Goal: Information Seeking & Learning: Find specific page/section

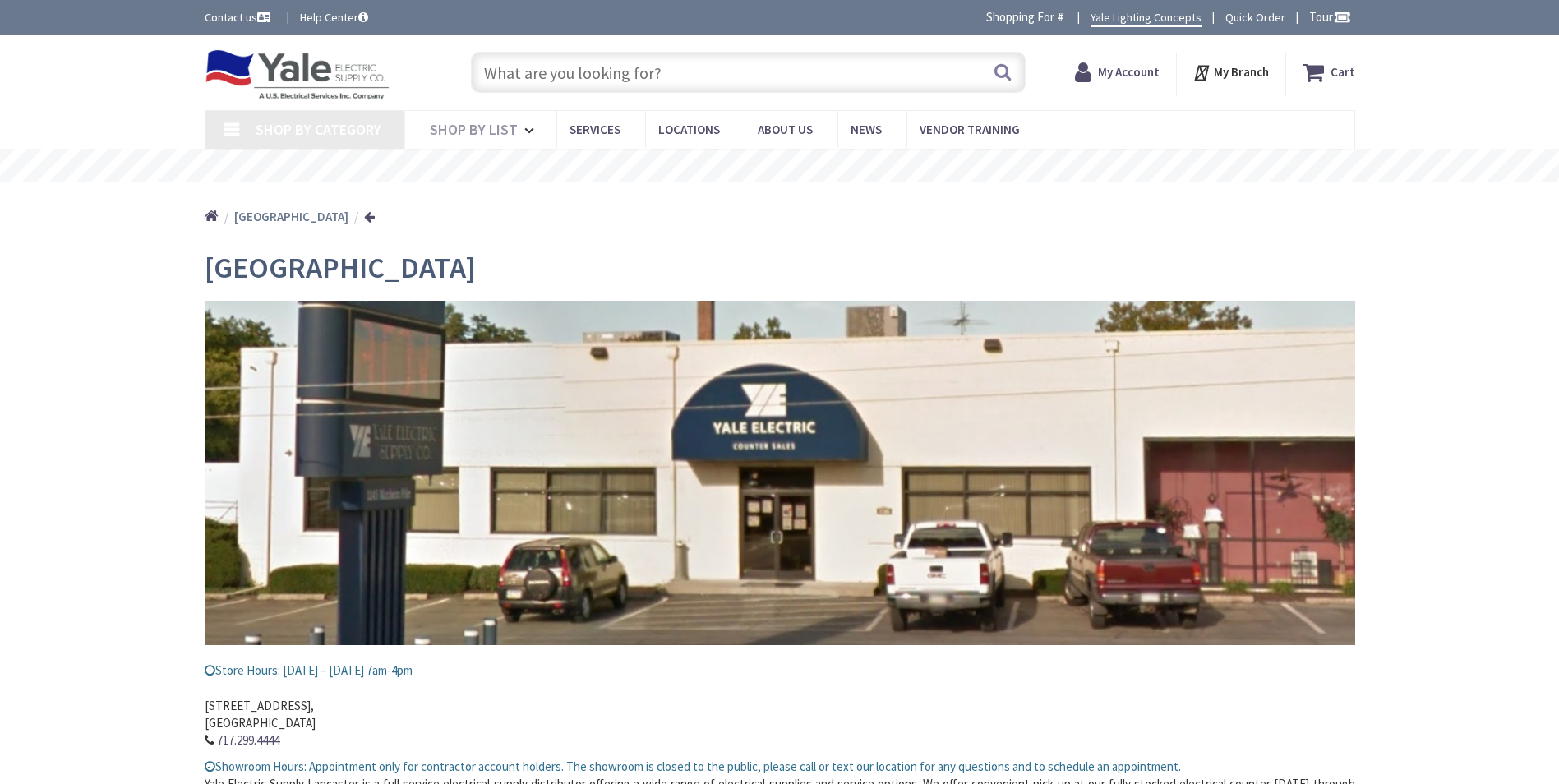
type input "[STREET_ADDRESS]"
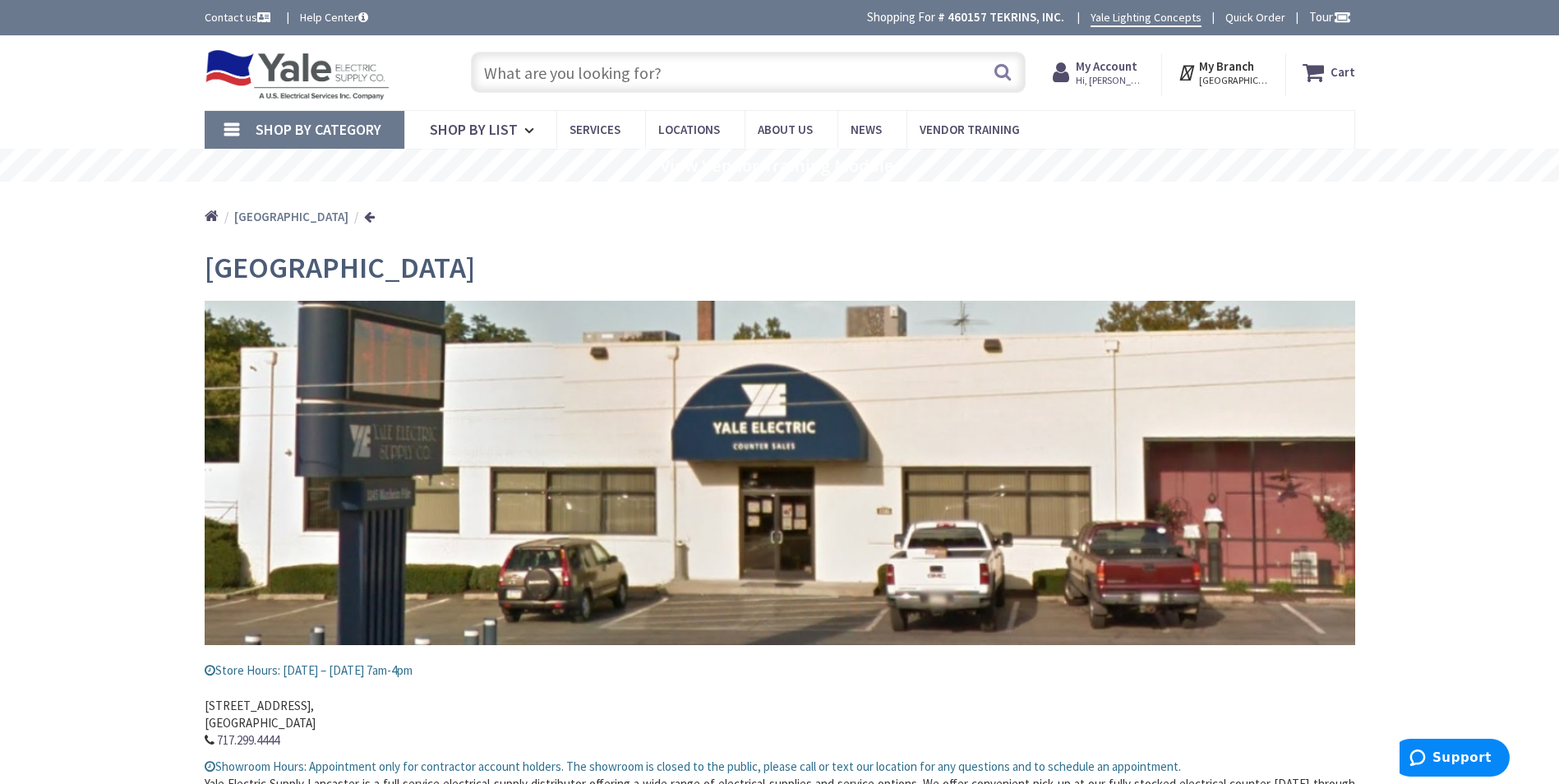
click at [551, 77] on input "text" at bounding box center [748, 72] width 555 height 41
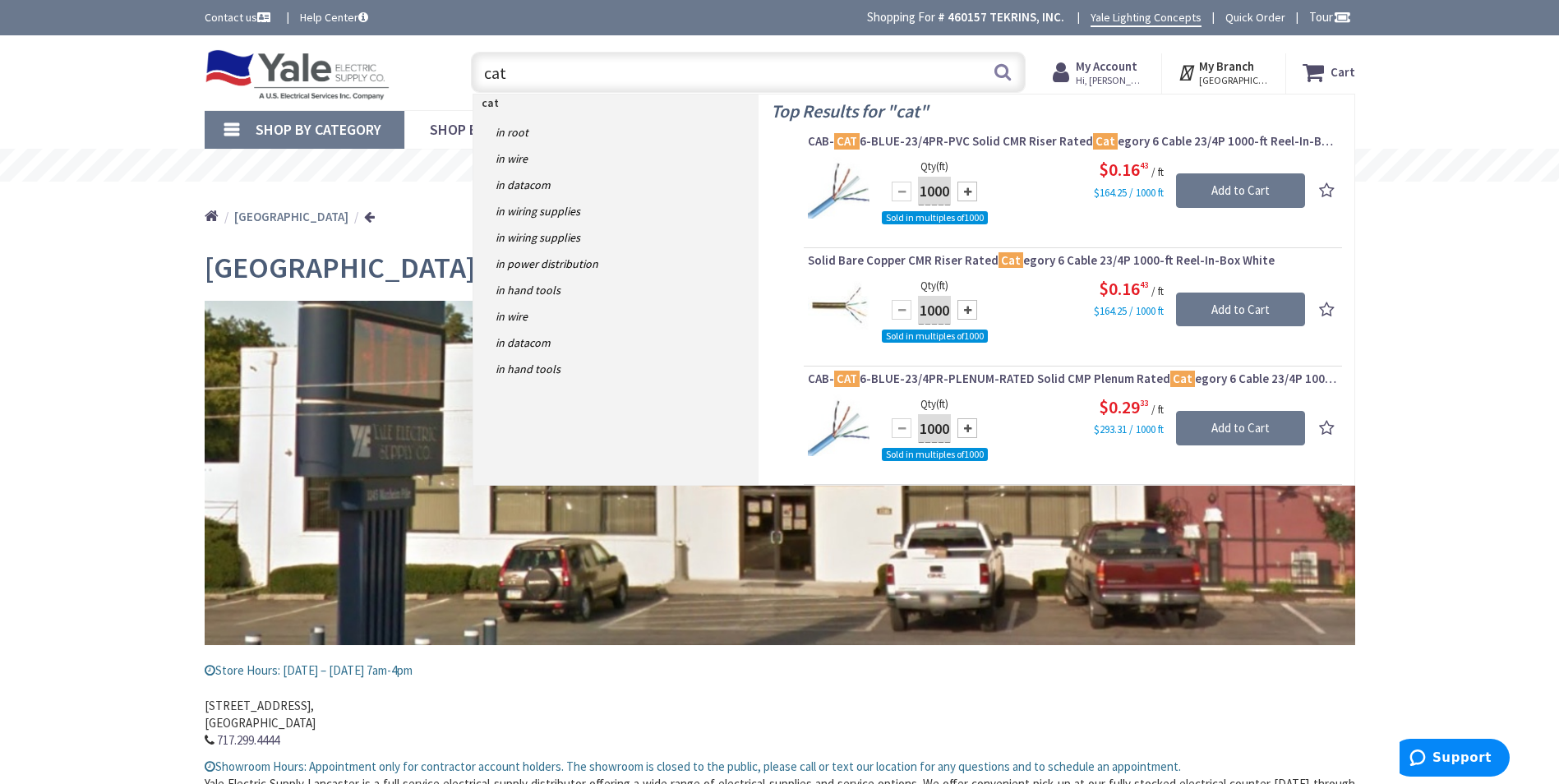
drag, startPoint x: 523, startPoint y: 80, endPoint x: 463, endPoint y: 83, distance: 60.1
click at [463, 83] on div "cat cat Search" at bounding box center [744, 72] width 563 height 53
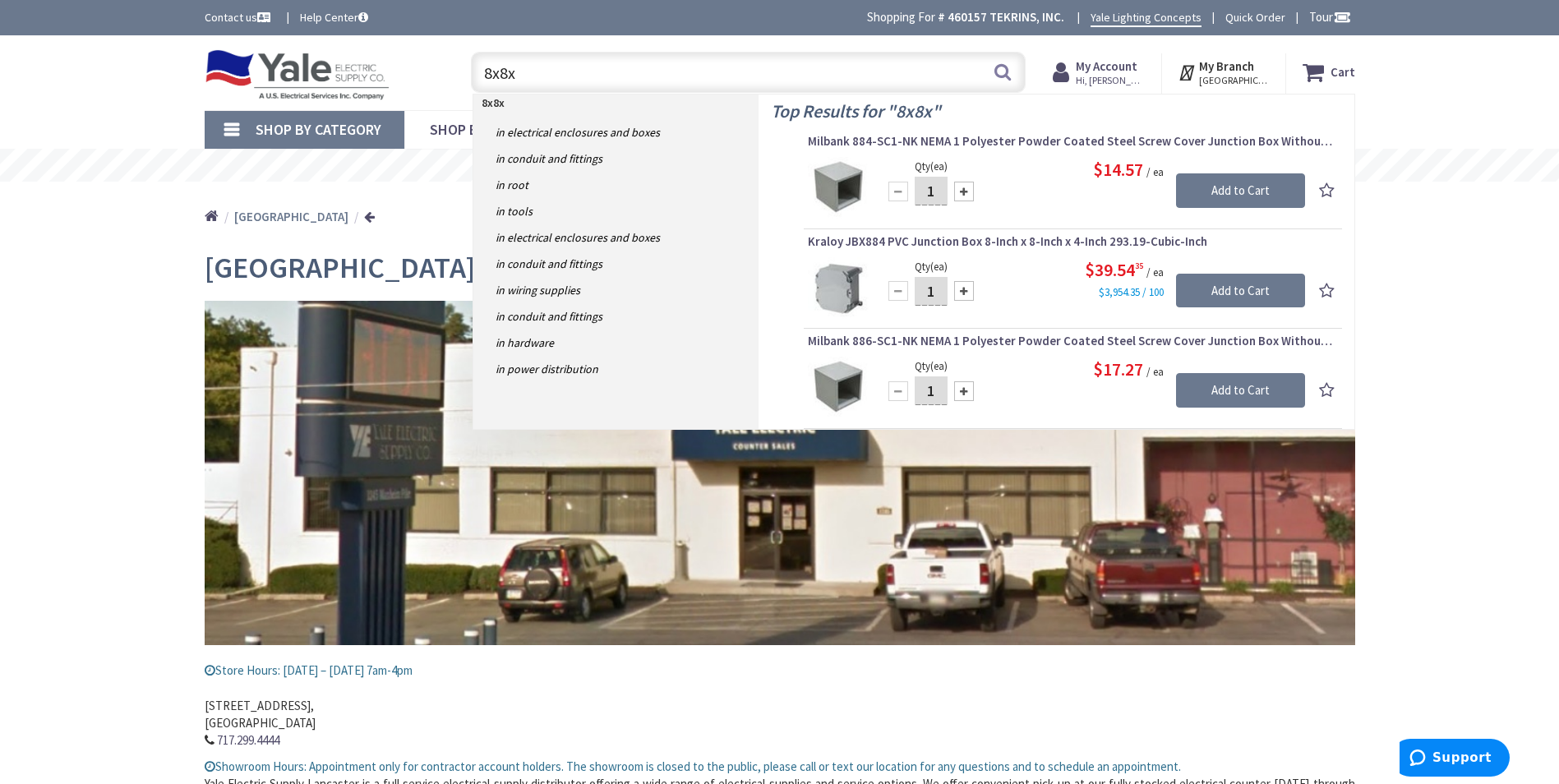
type input "8x8x5"
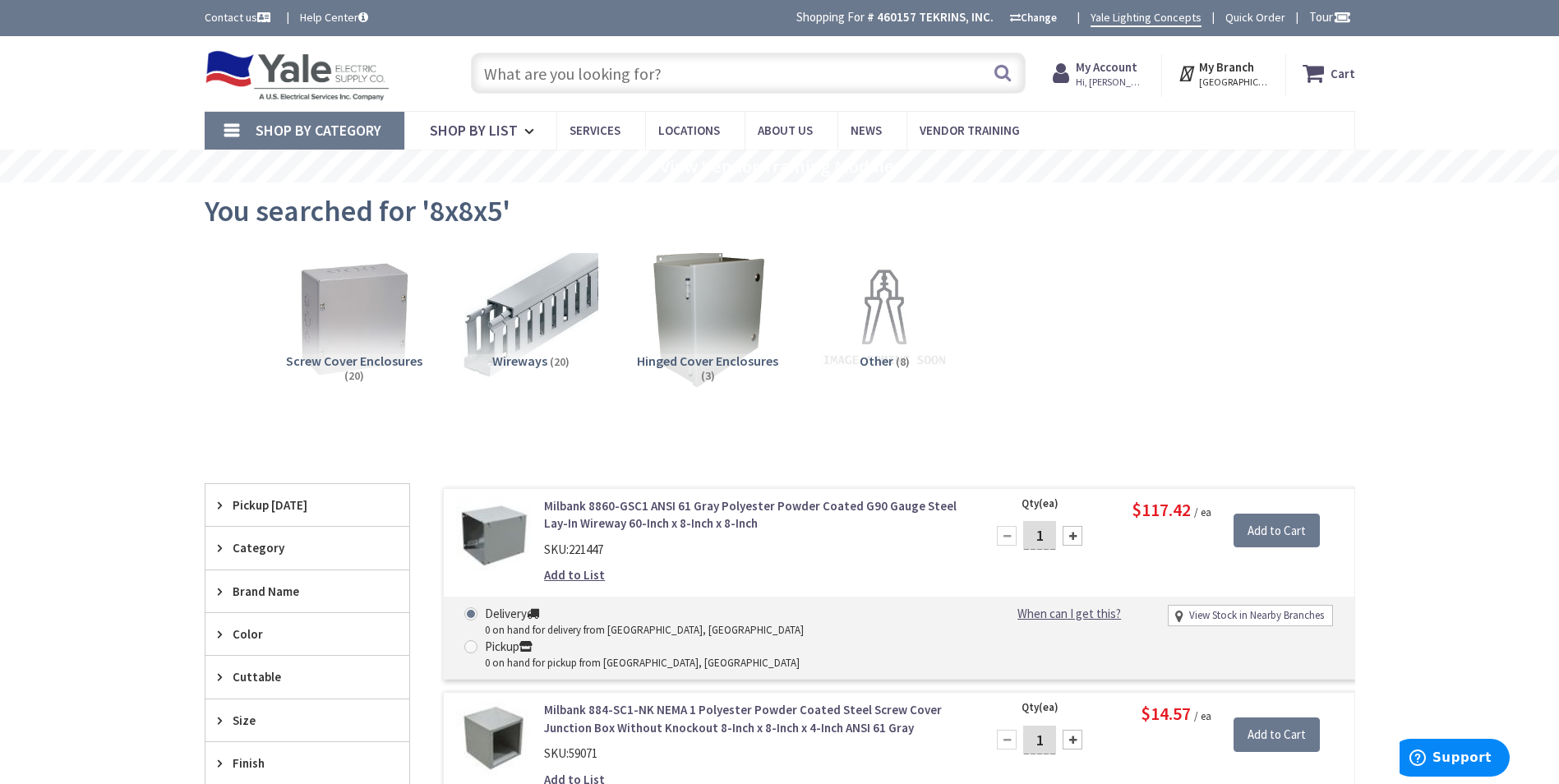
click at [525, 78] on input "text" at bounding box center [748, 73] width 555 height 41
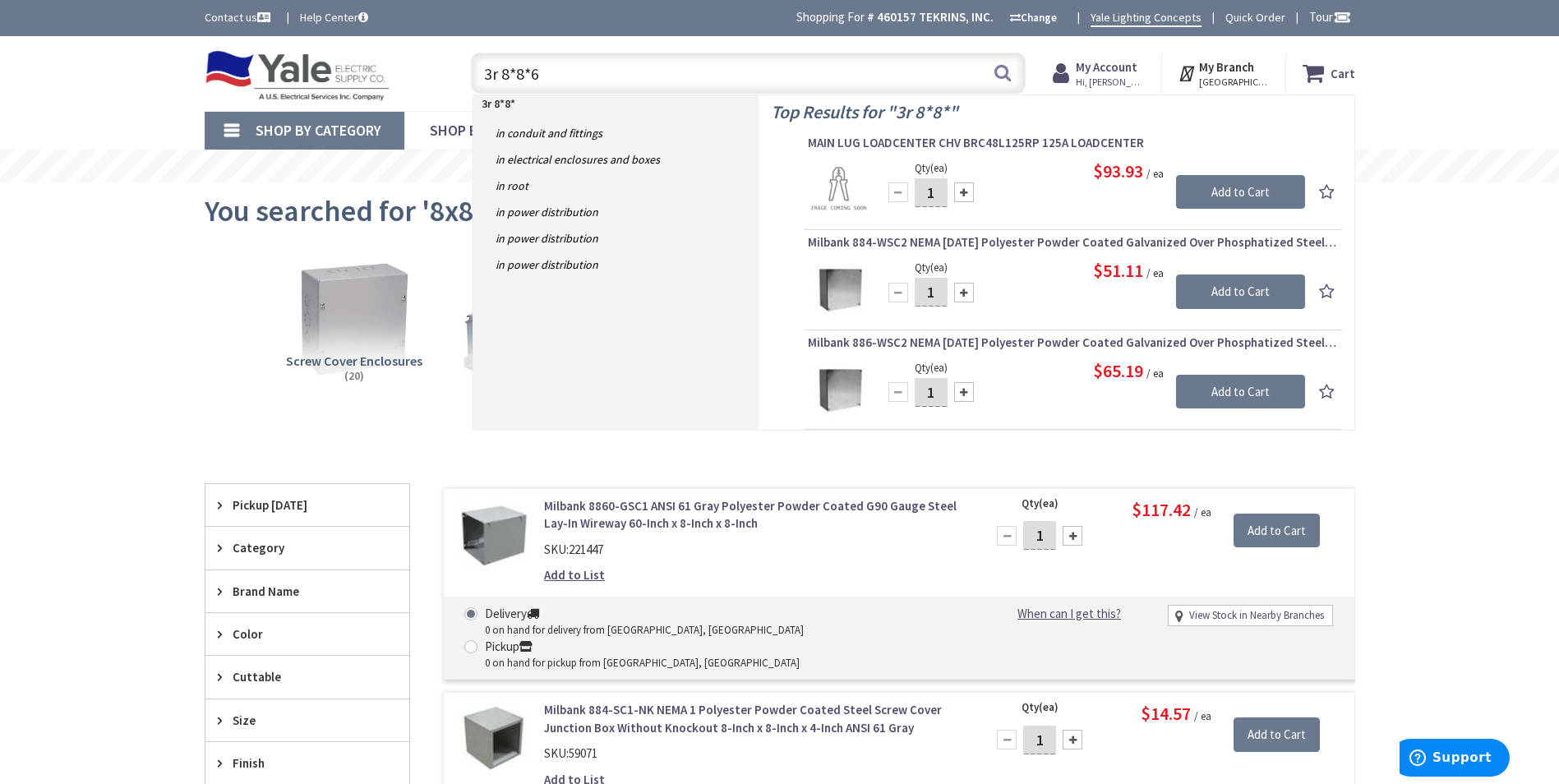
type input "3r 8*8*60"
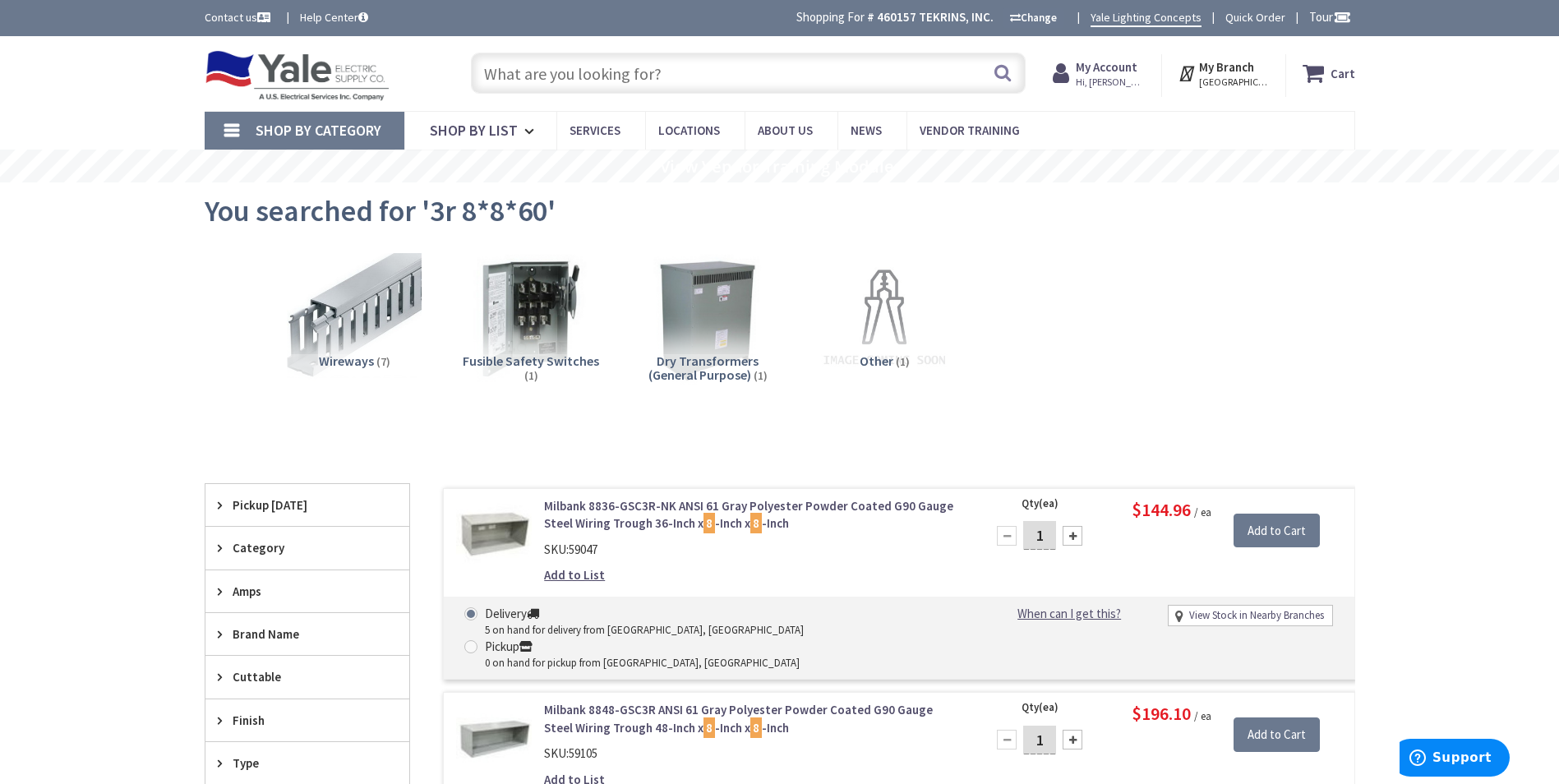
click at [758, 68] on input "text" at bounding box center [748, 73] width 555 height 41
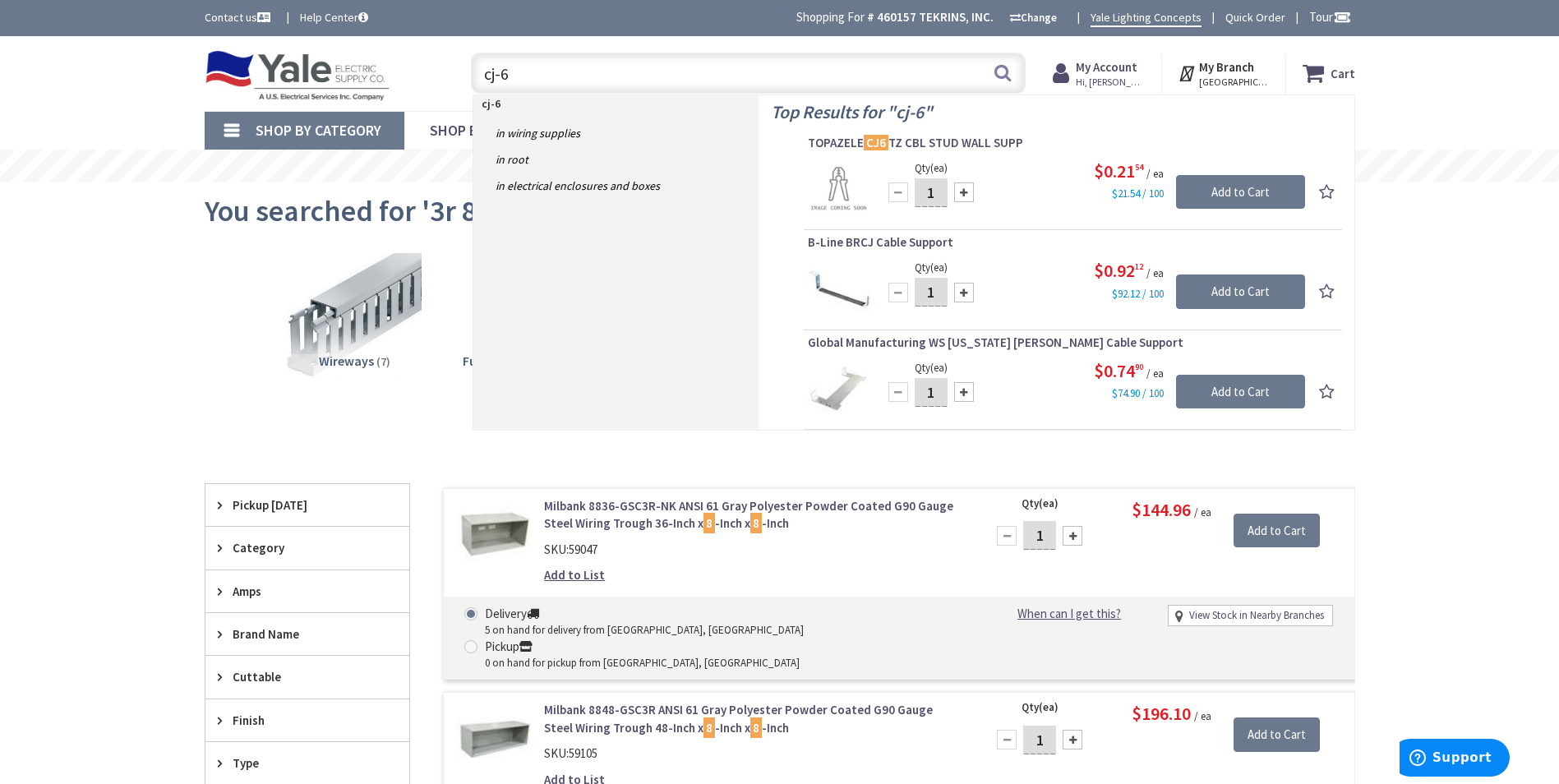
drag, startPoint x: 547, startPoint y: 73, endPoint x: 468, endPoint y: 87, distance: 80.2
click at [468, 87] on div "cj-6 cj-6 Search" at bounding box center [744, 72] width 563 height 53
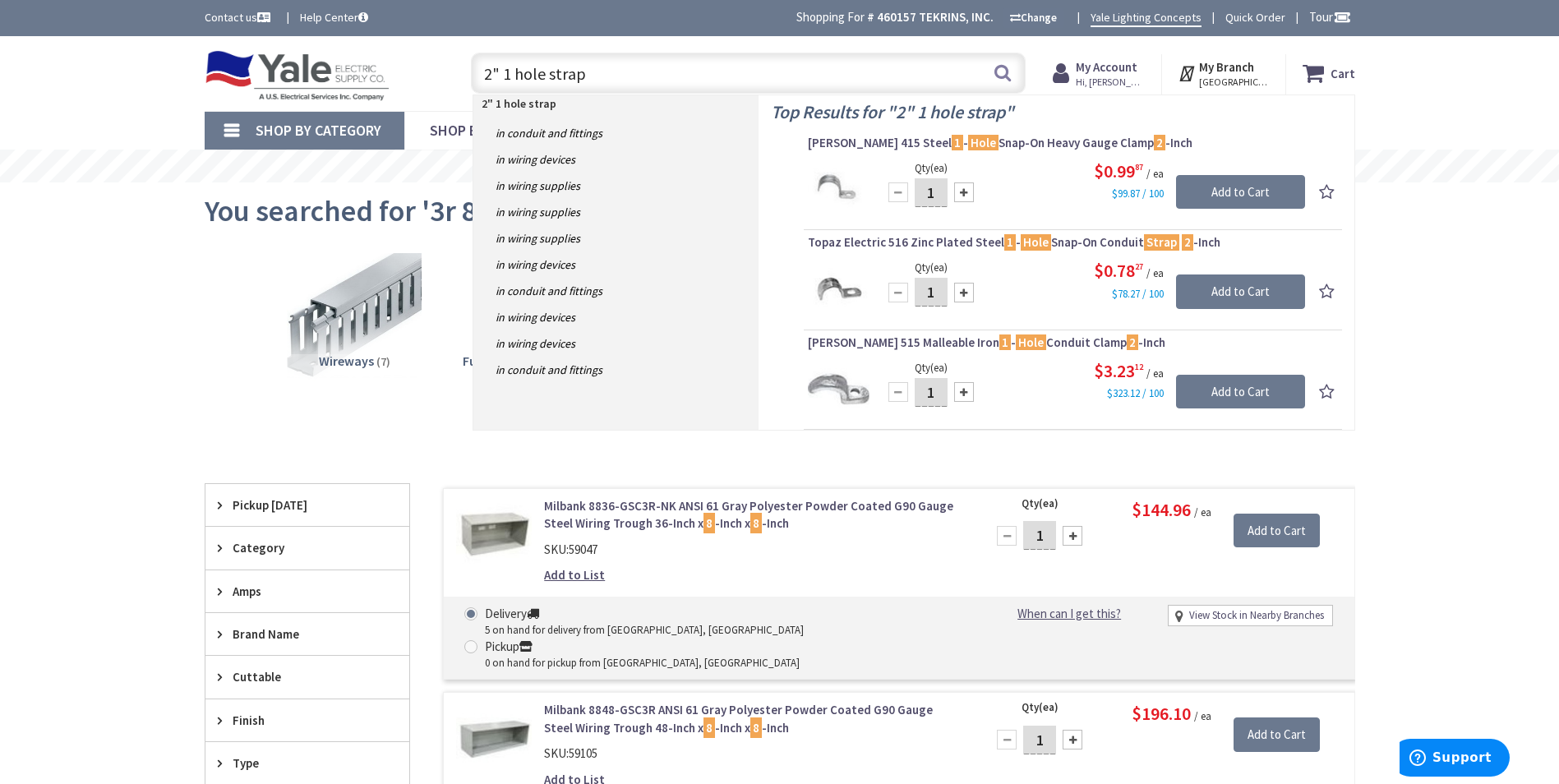
drag, startPoint x: 592, startPoint y: 74, endPoint x: 471, endPoint y: 80, distance: 121.1
click at [471, 80] on input "2" 1 hole strap" at bounding box center [748, 73] width 555 height 41
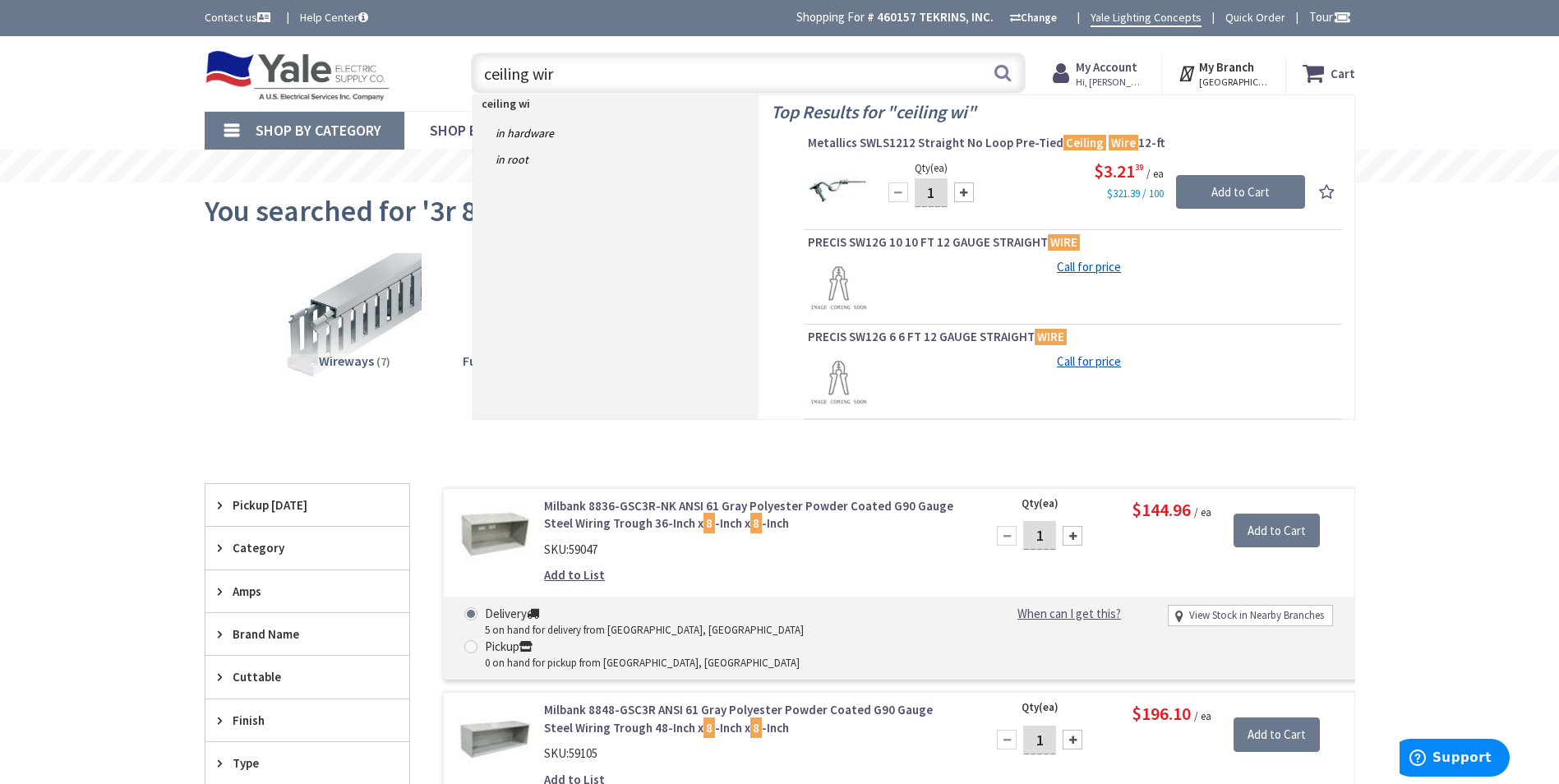
type input "ceiling wire"
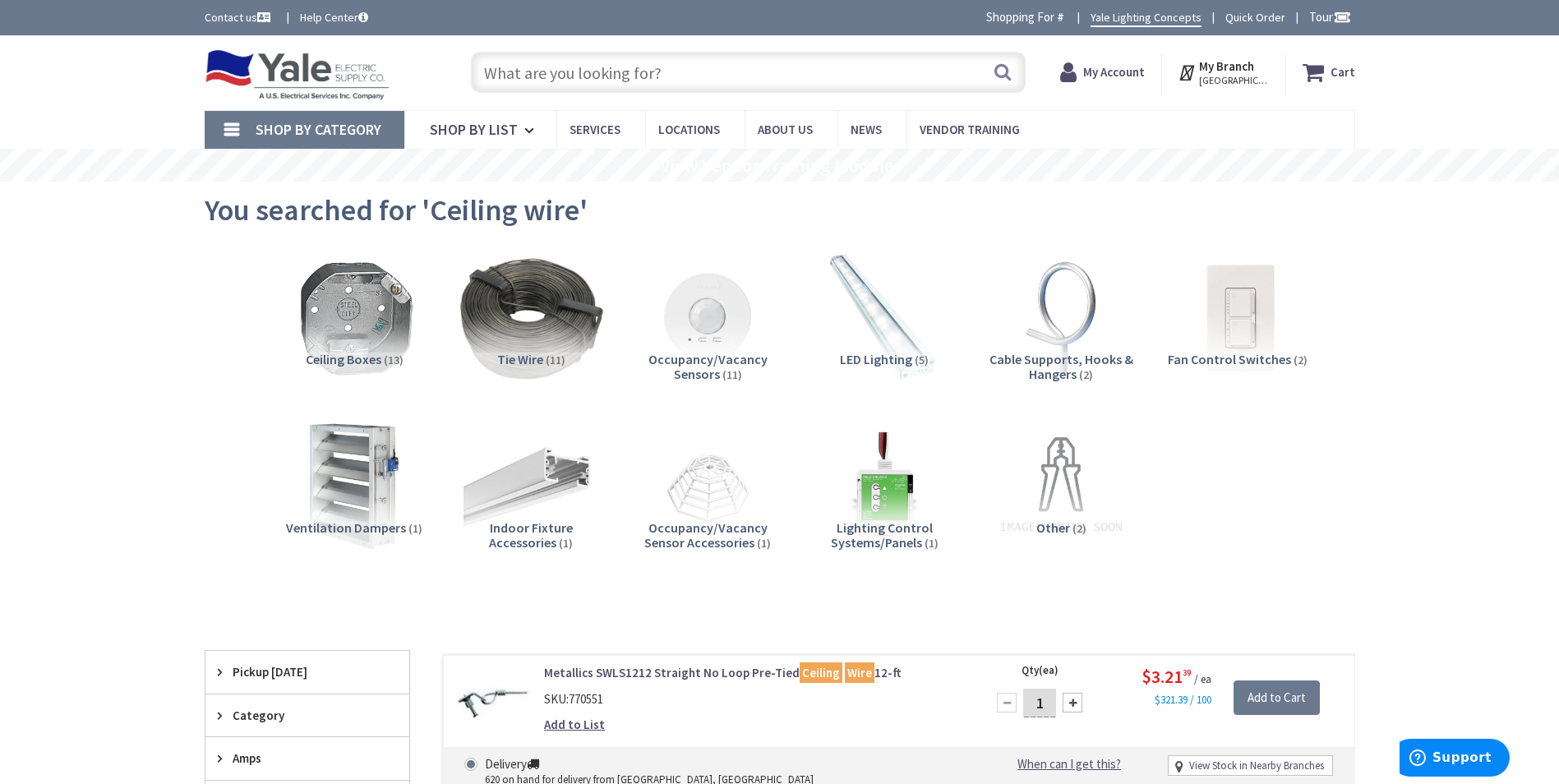
click at [484, 274] on img at bounding box center [530, 318] width 149 height 149
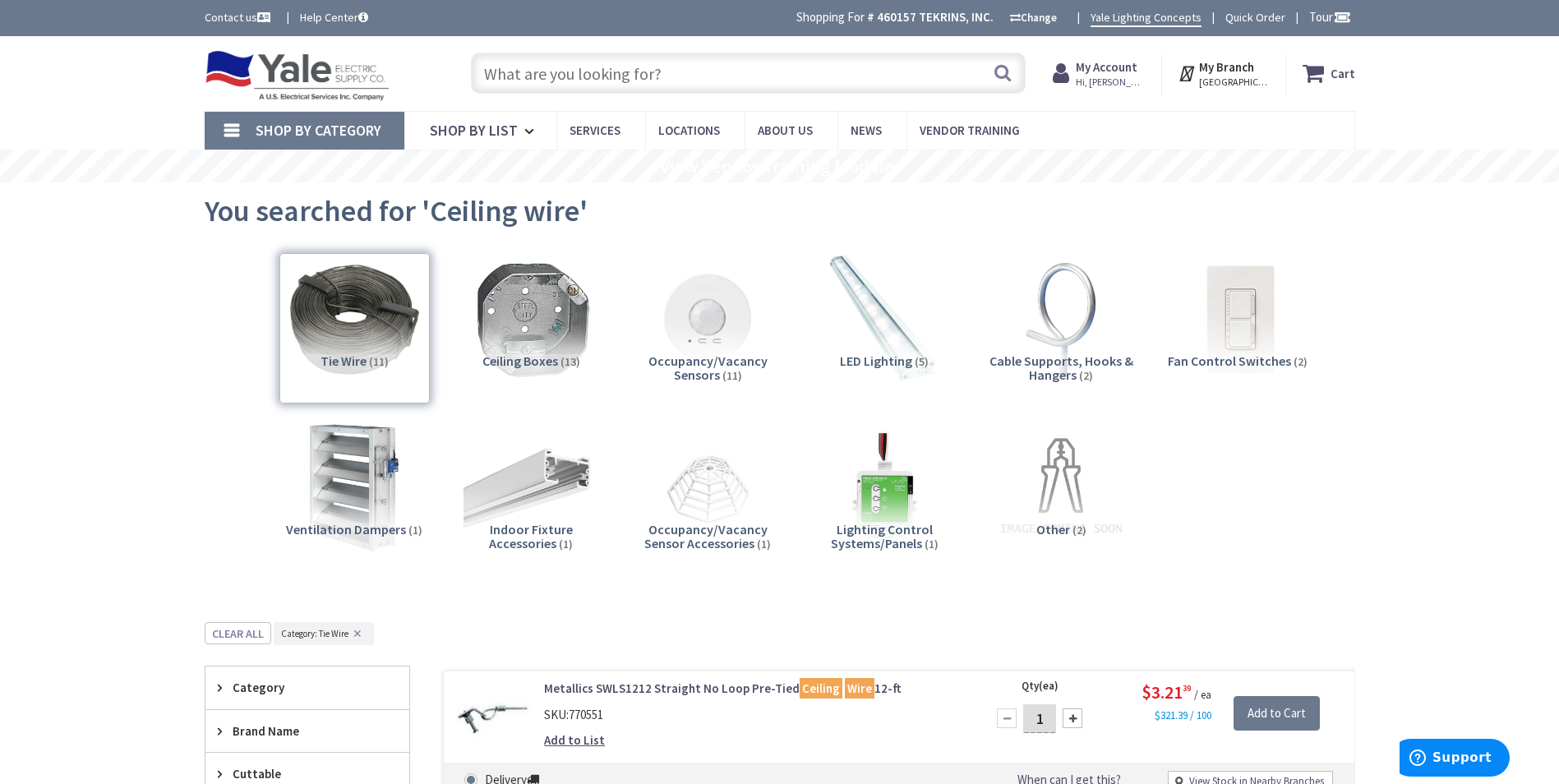
click at [520, 81] on input "text" at bounding box center [748, 73] width 555 height 41
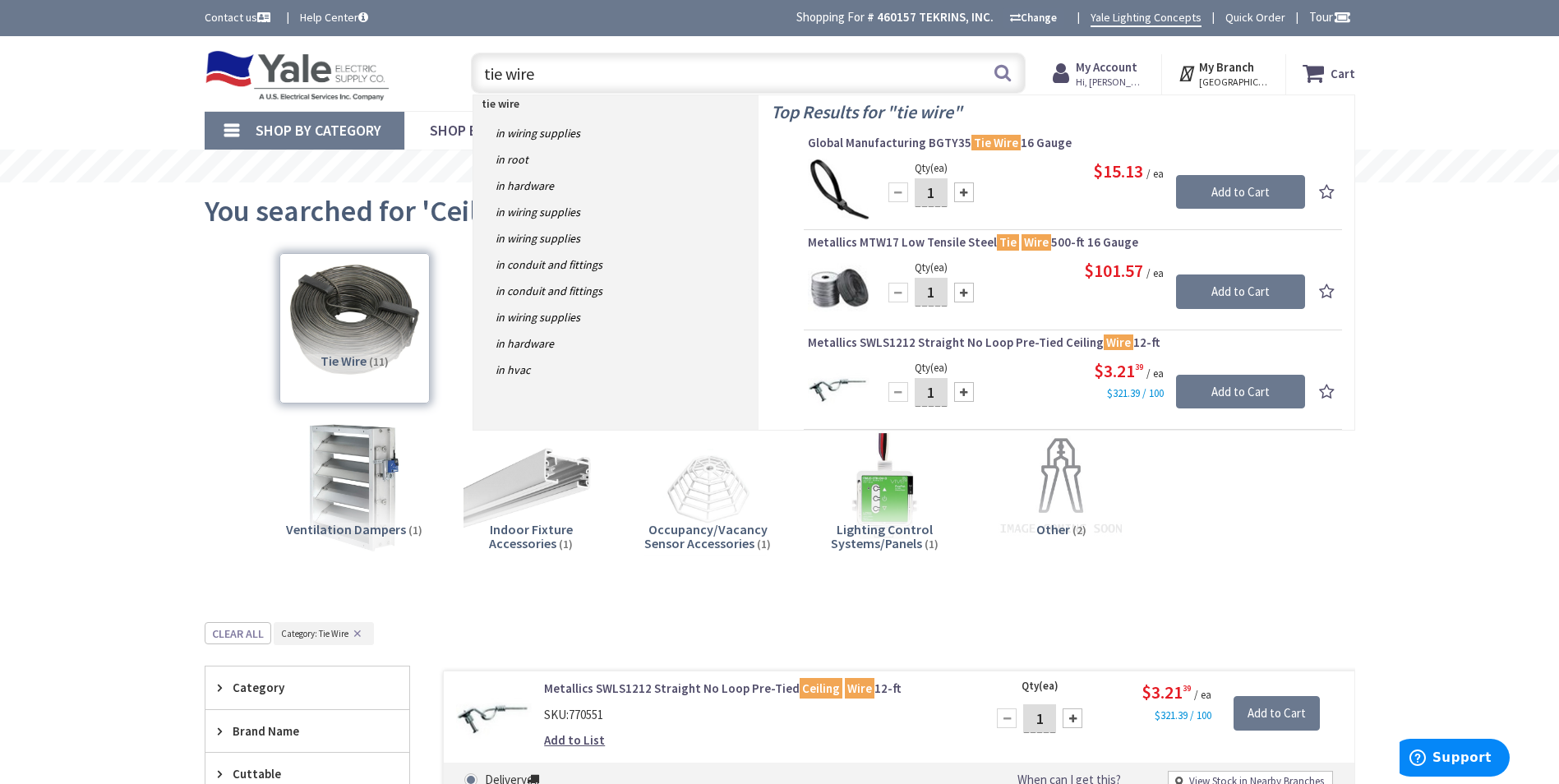
type input "tie wire"
click at [830, 278] on img at bounding box center [839, 289] width 62 height 62
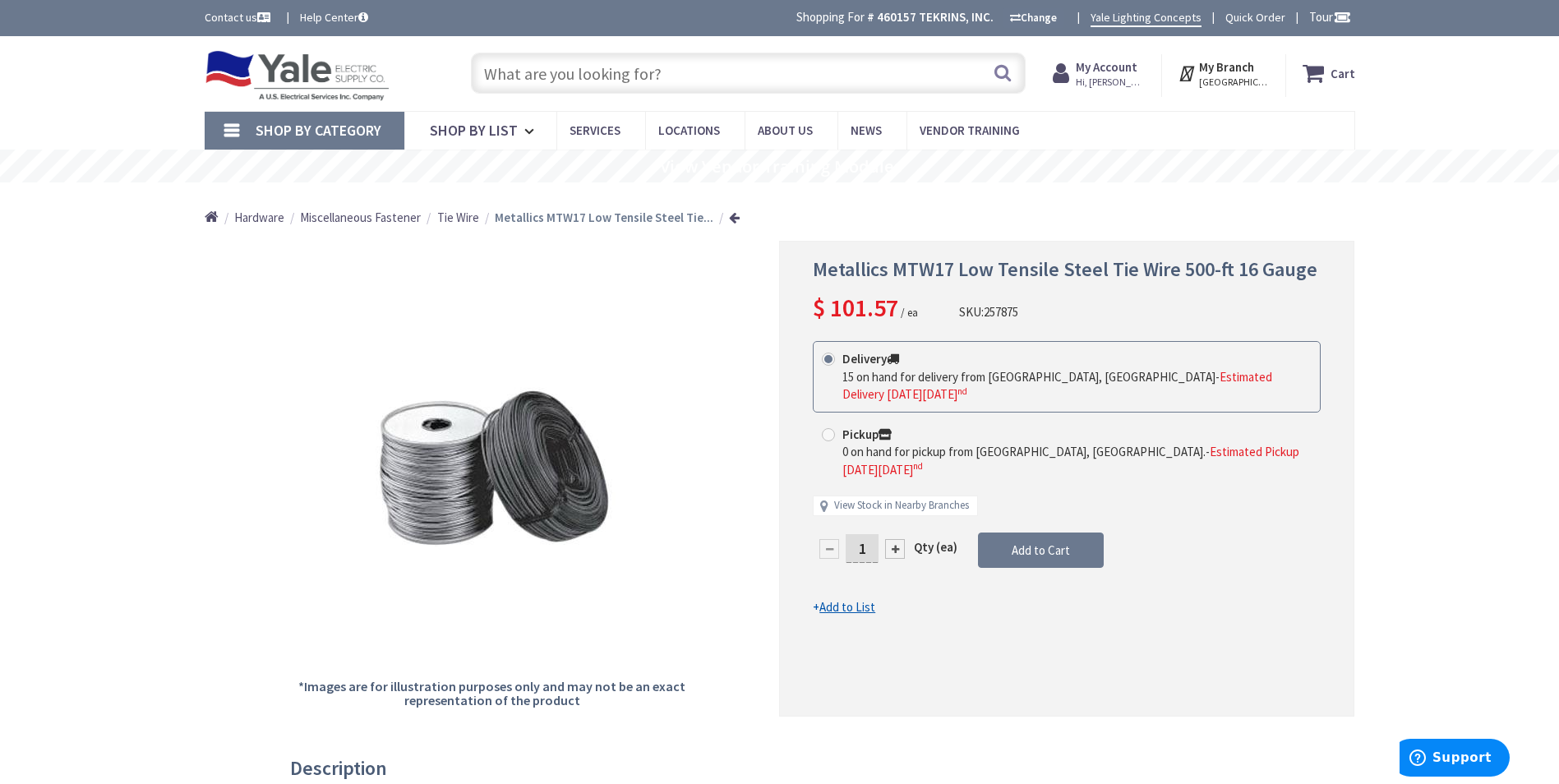
click at [617, 77] on input "text" at bounding box center [748, 73] width 555 height 41
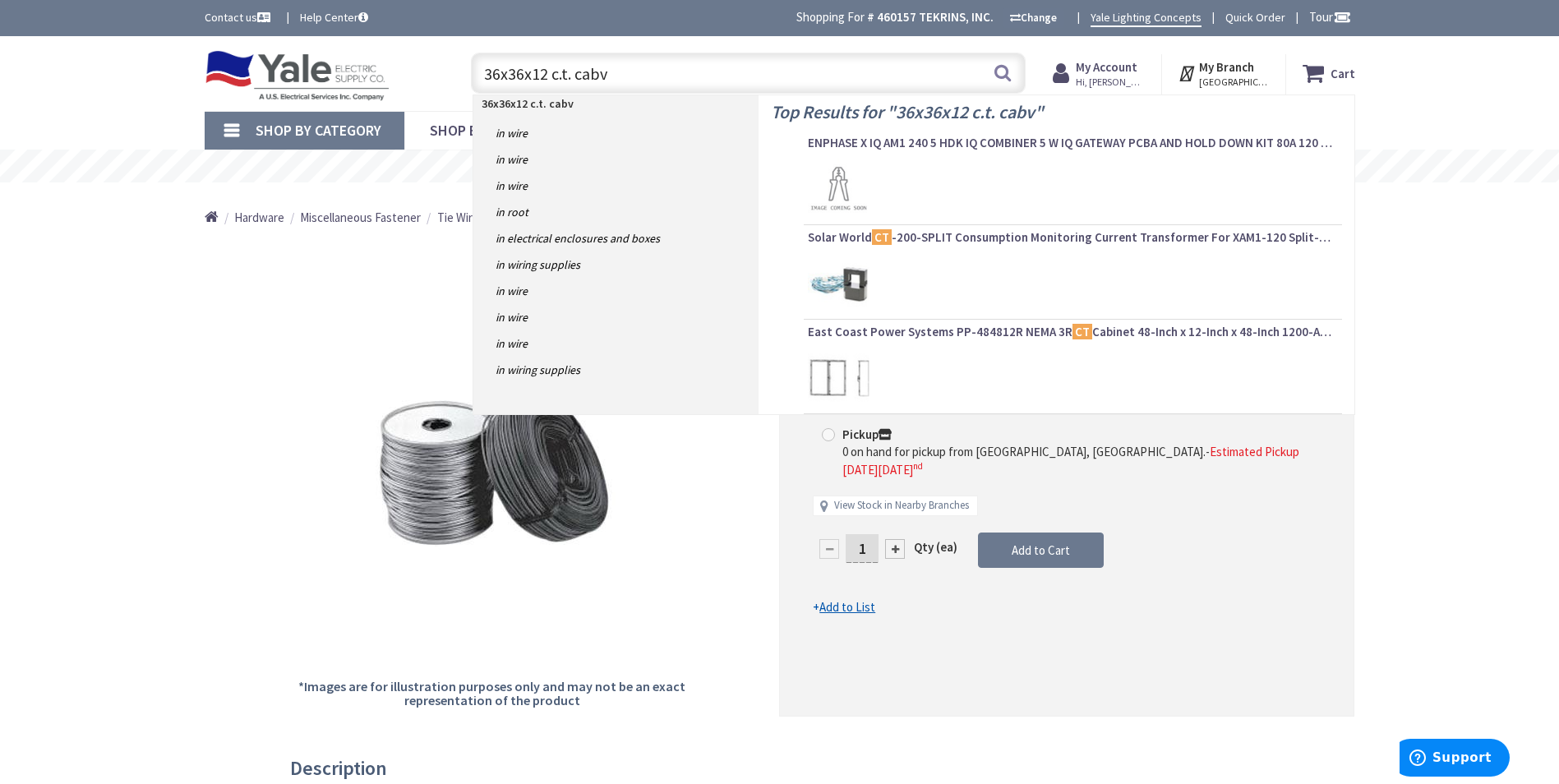
type input "36x36x12 c.t. cab"
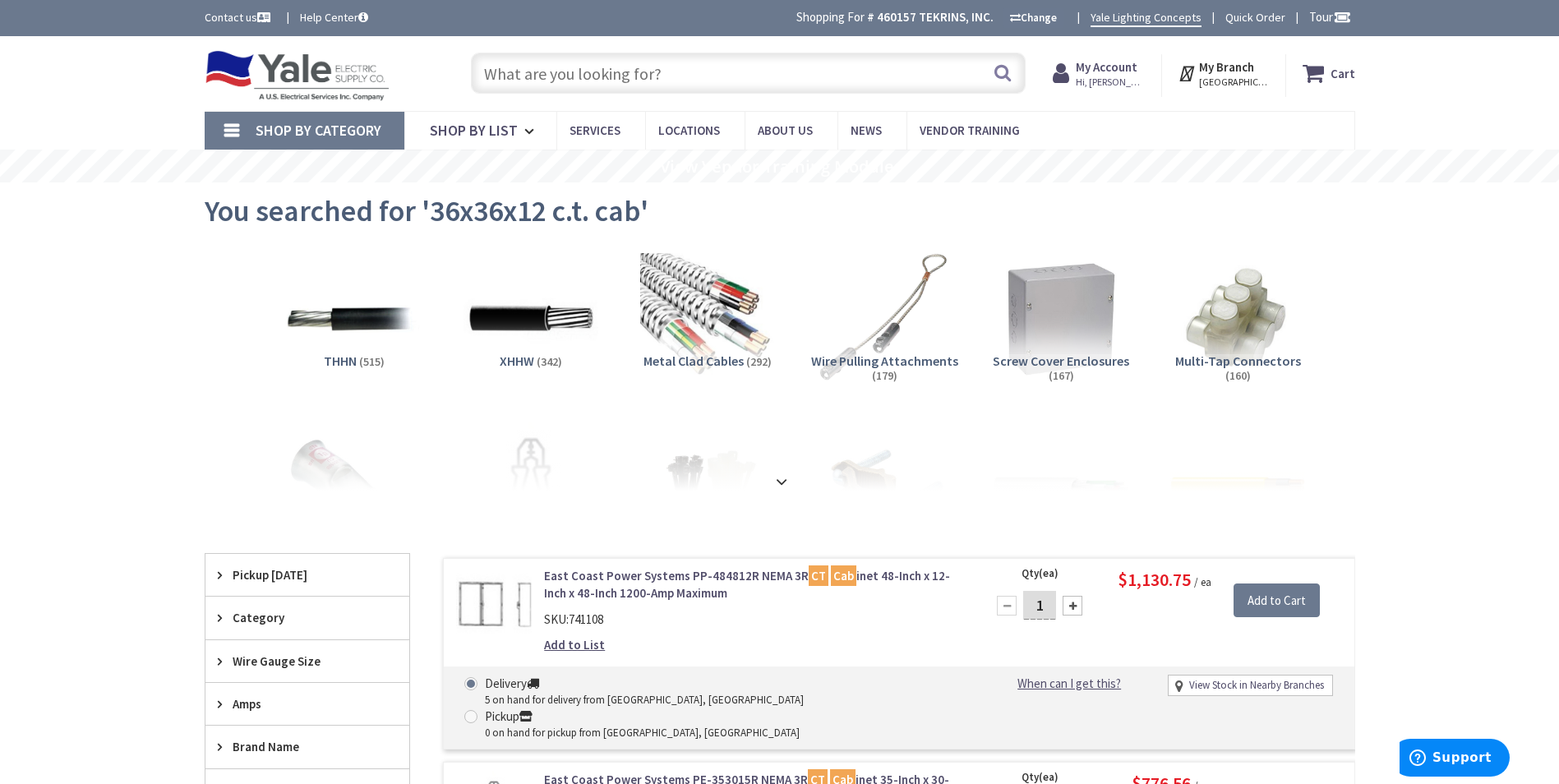
click at [675, 87] on input "text" at bounding box center [748, 73] width 555 height 41
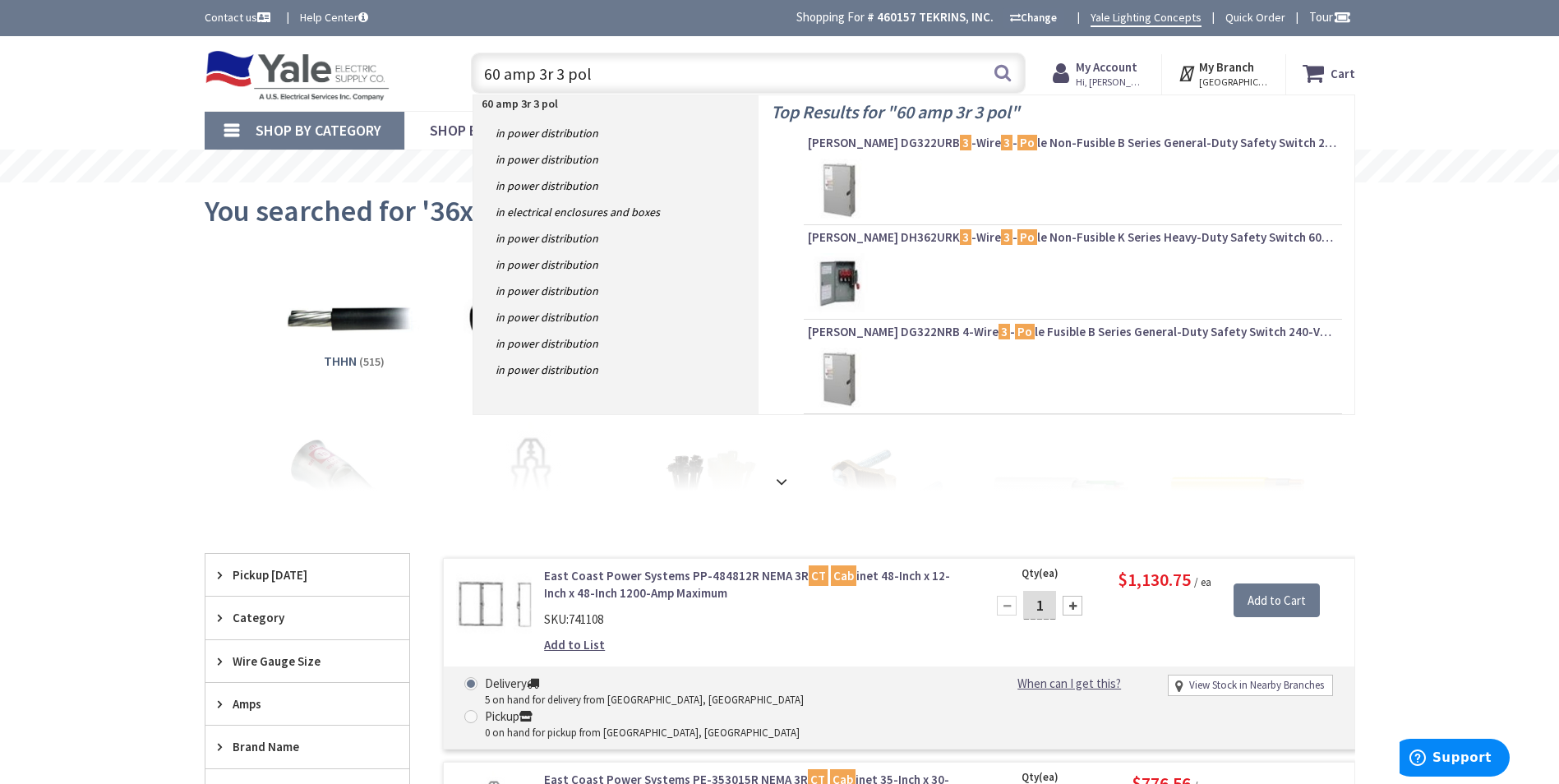
type input "60 amp 3r 3 pole"
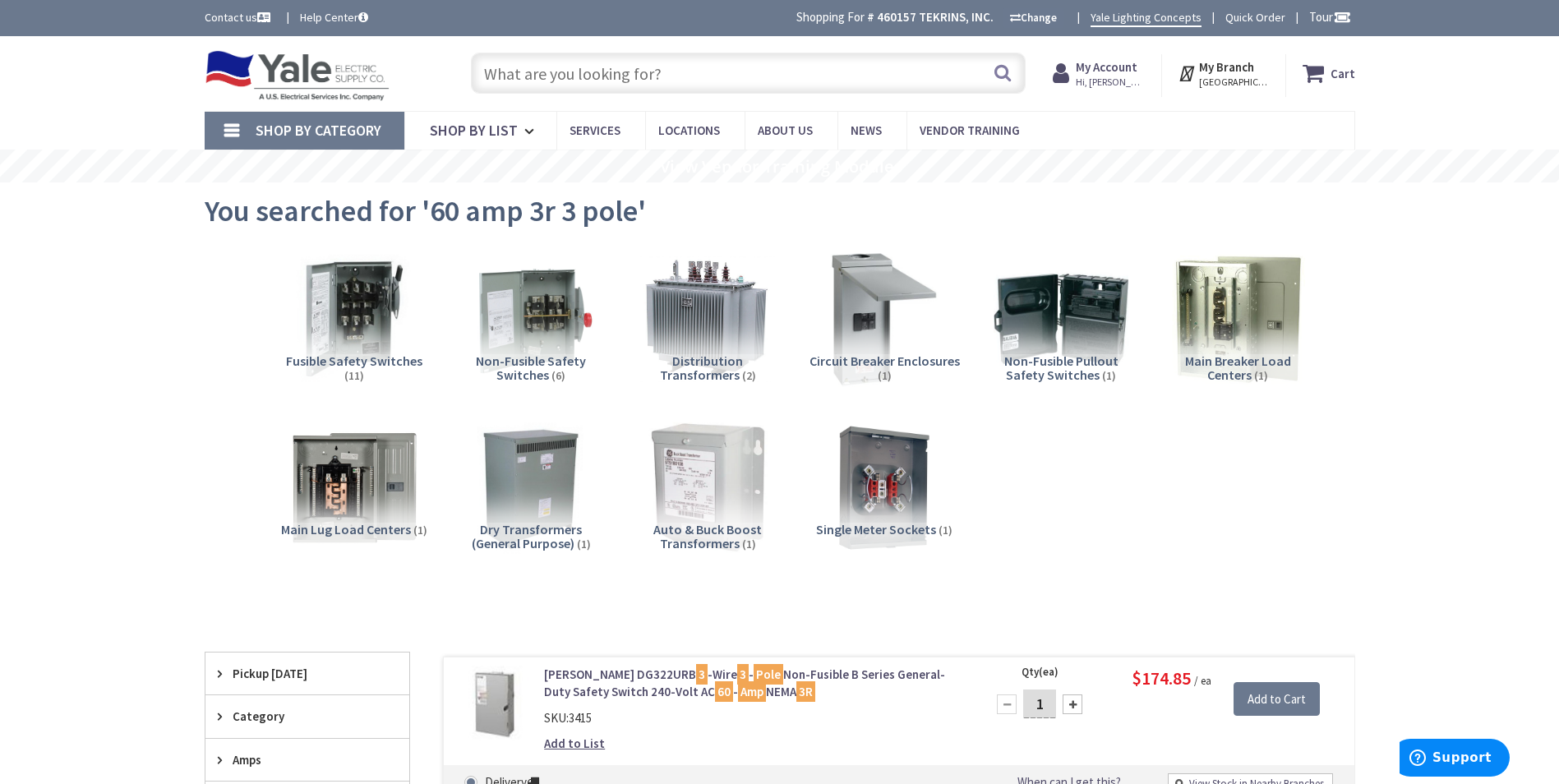
click at [694, 80] on input "text" at bounding box center [748, 73] width 555 height 41
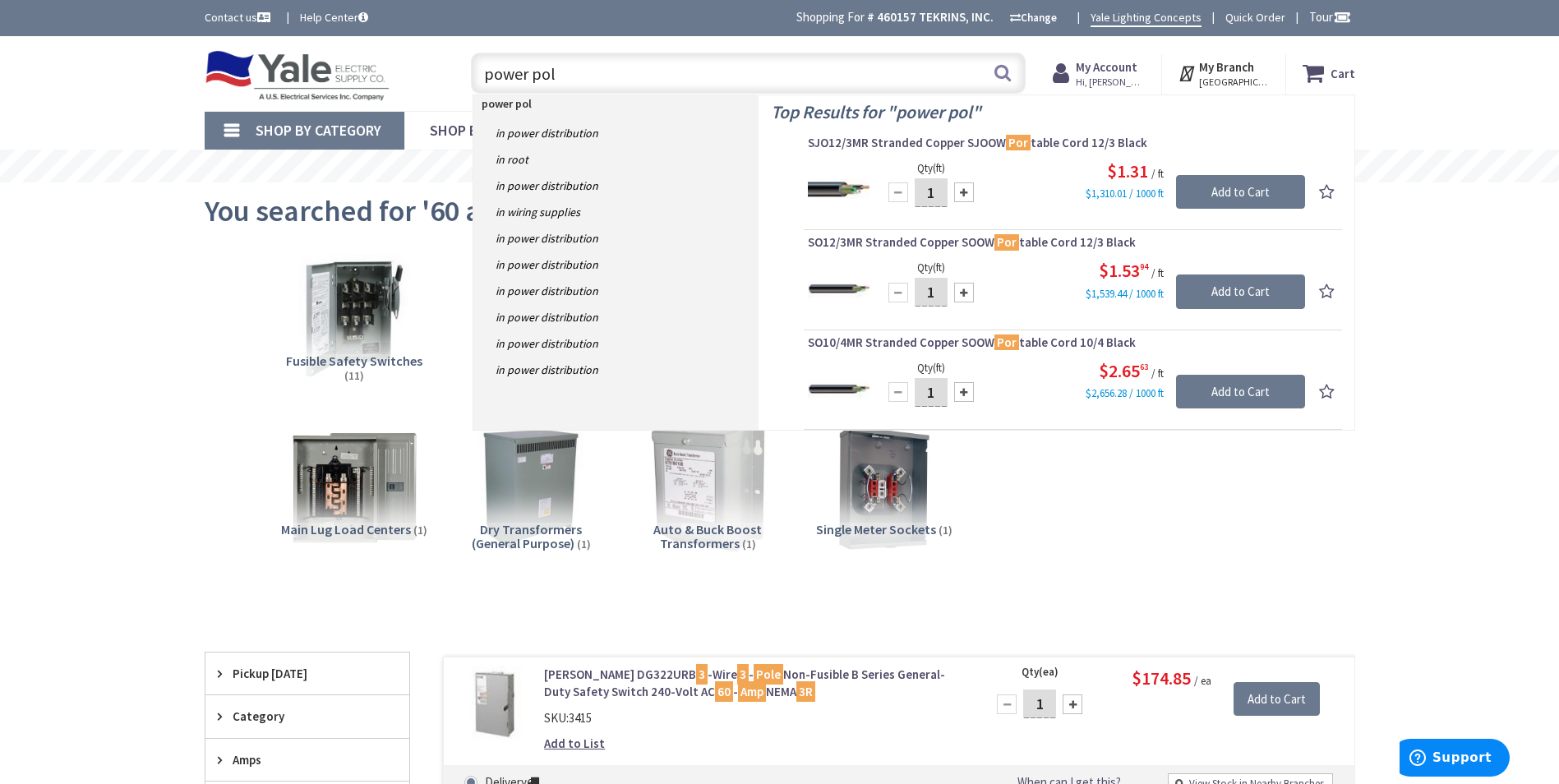
type input "power pole"
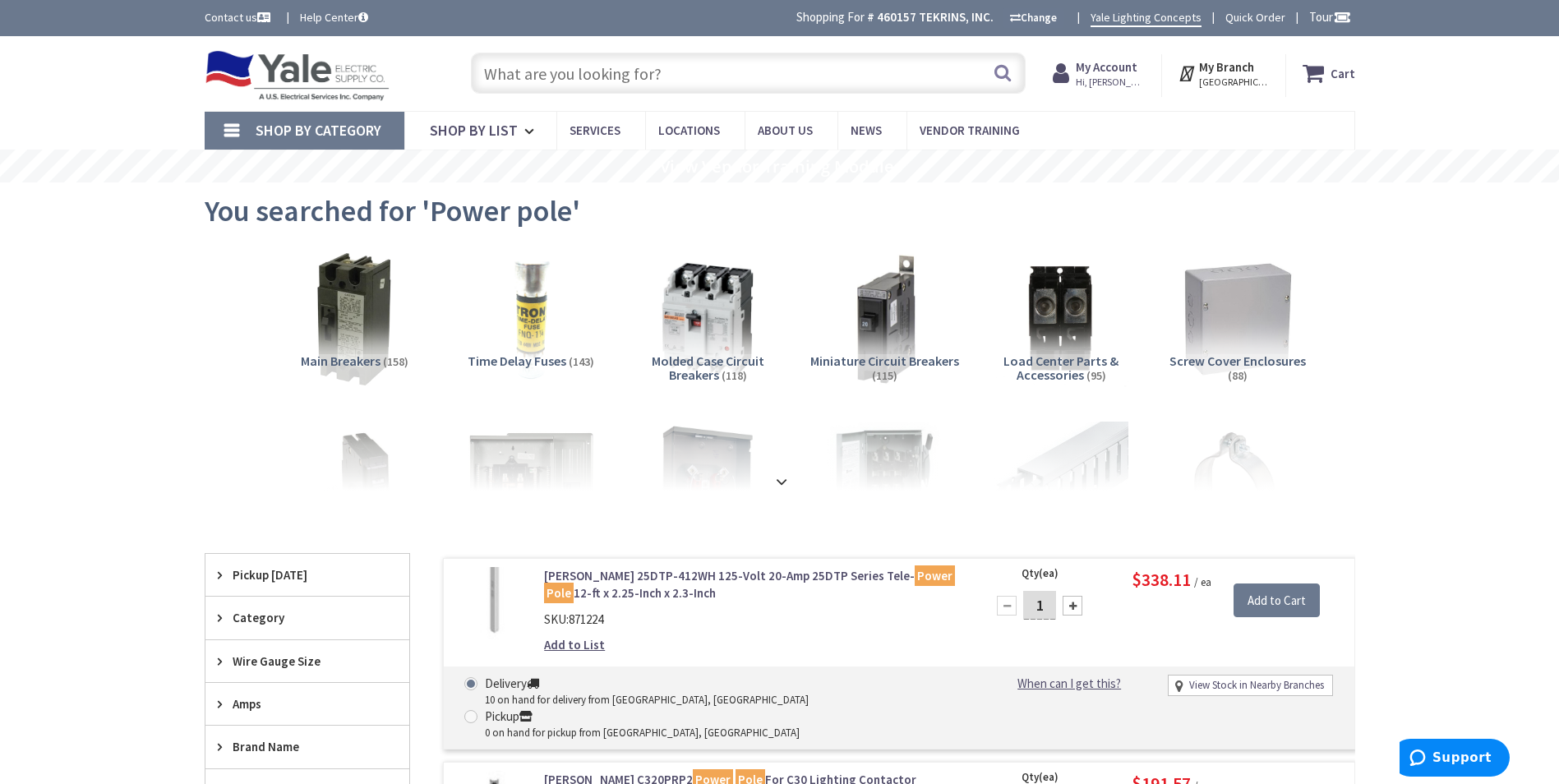
click at [570, 75] on input "text" at bounding box center [748, 73] width 555 height 41
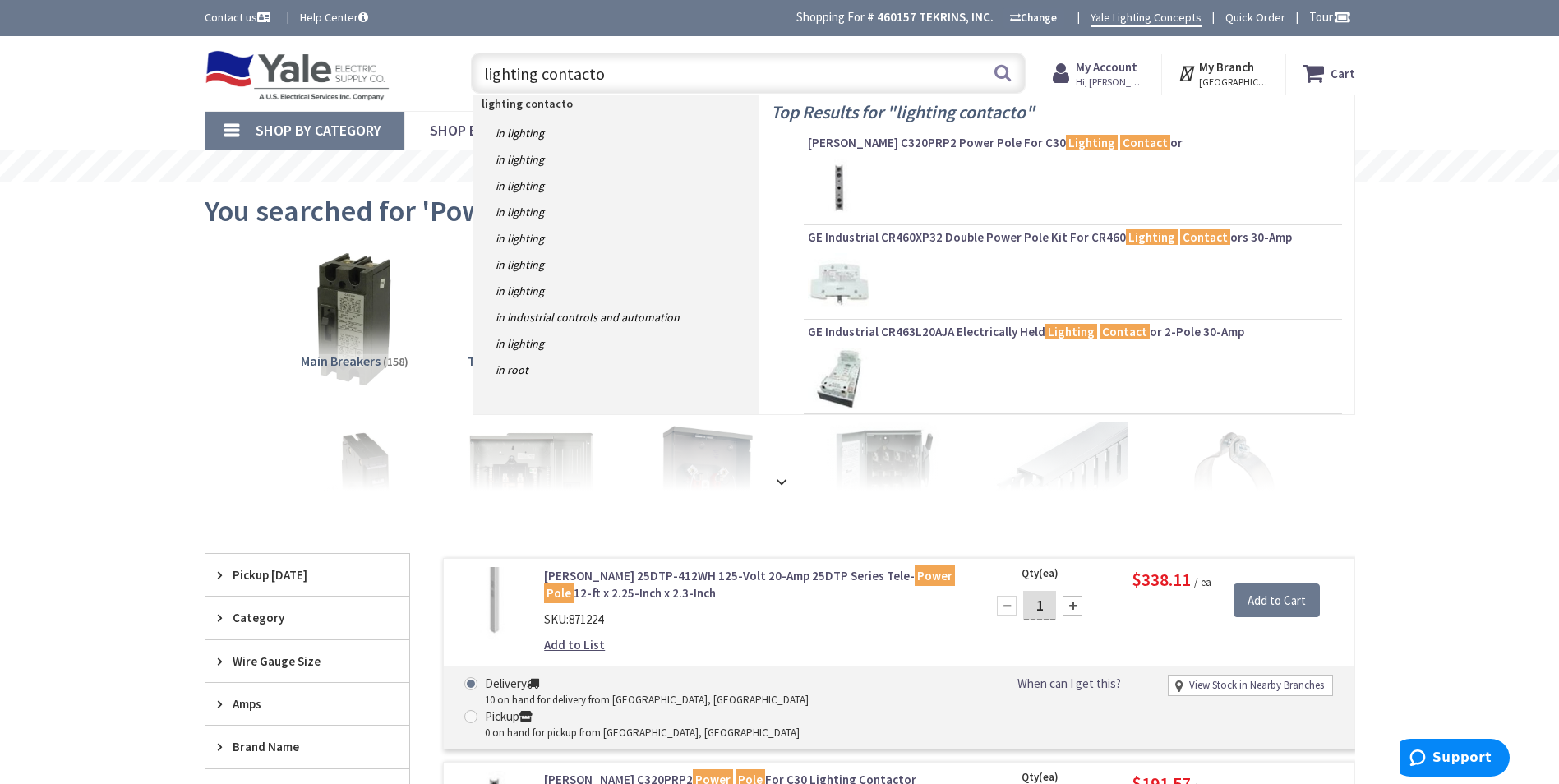
type input "lighting contactor"
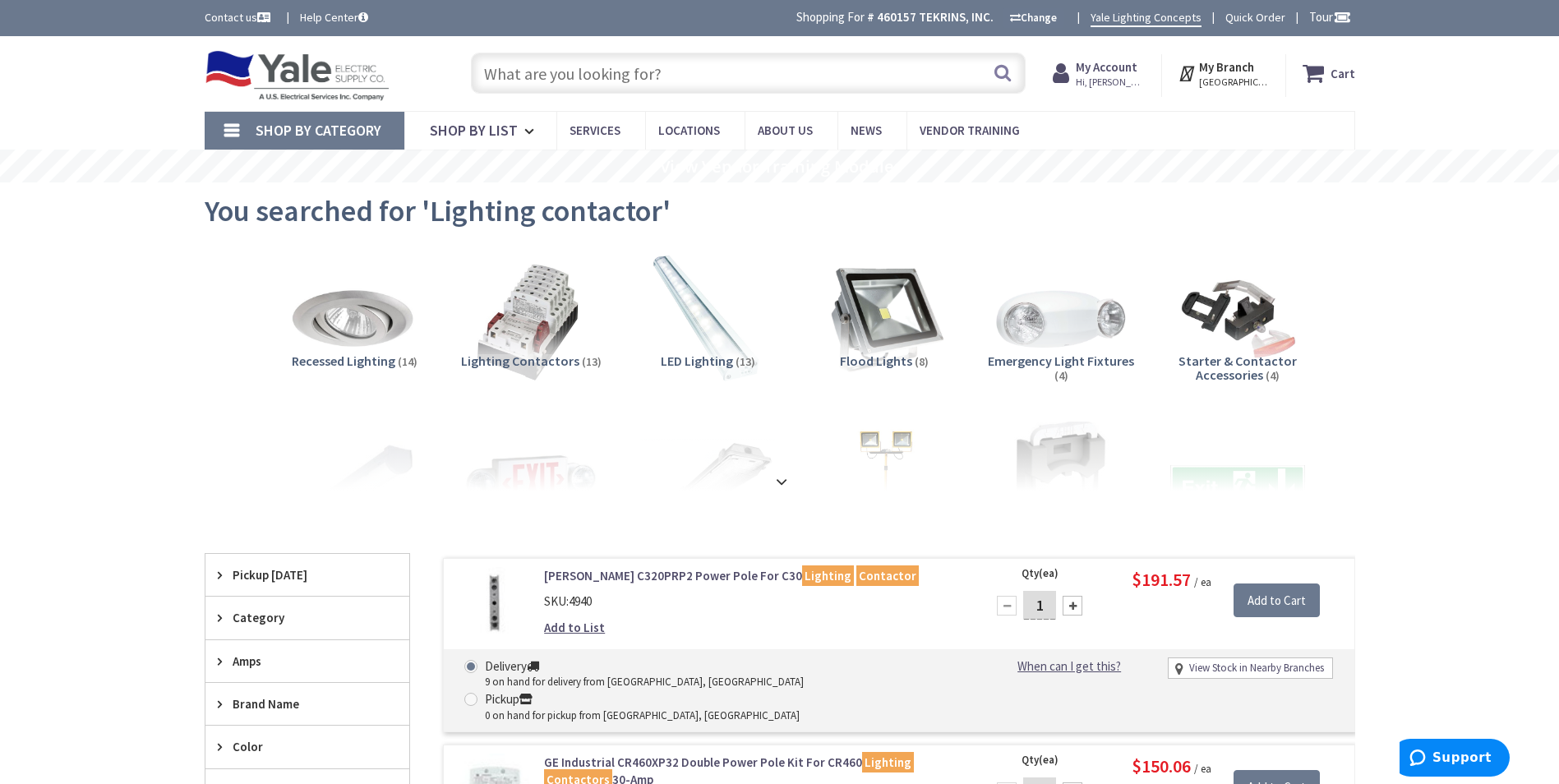
click at [647, 81] on input "text" at bounding box center [748, 73] width 555 height 41
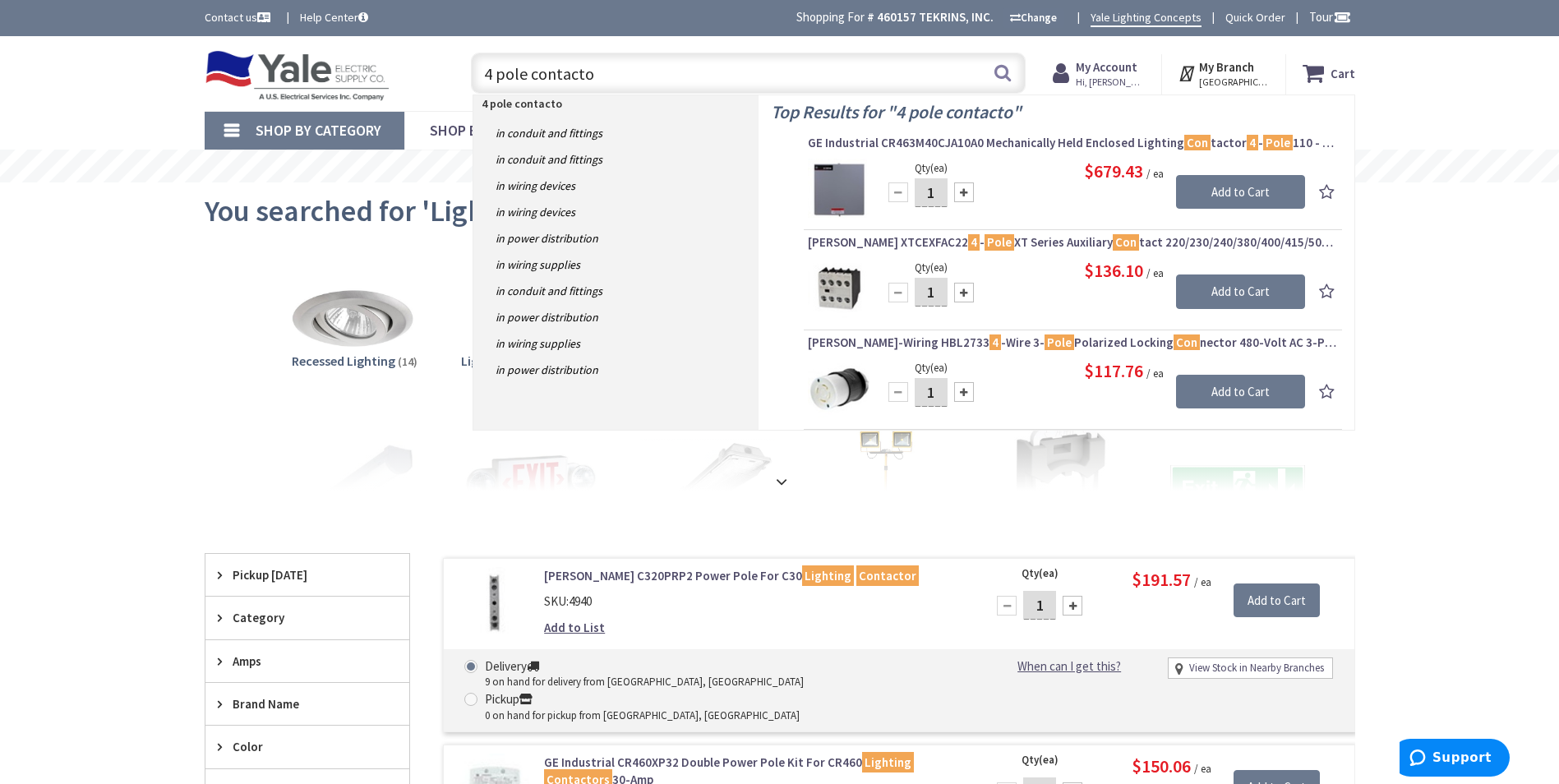
type input "4 pole contactor"
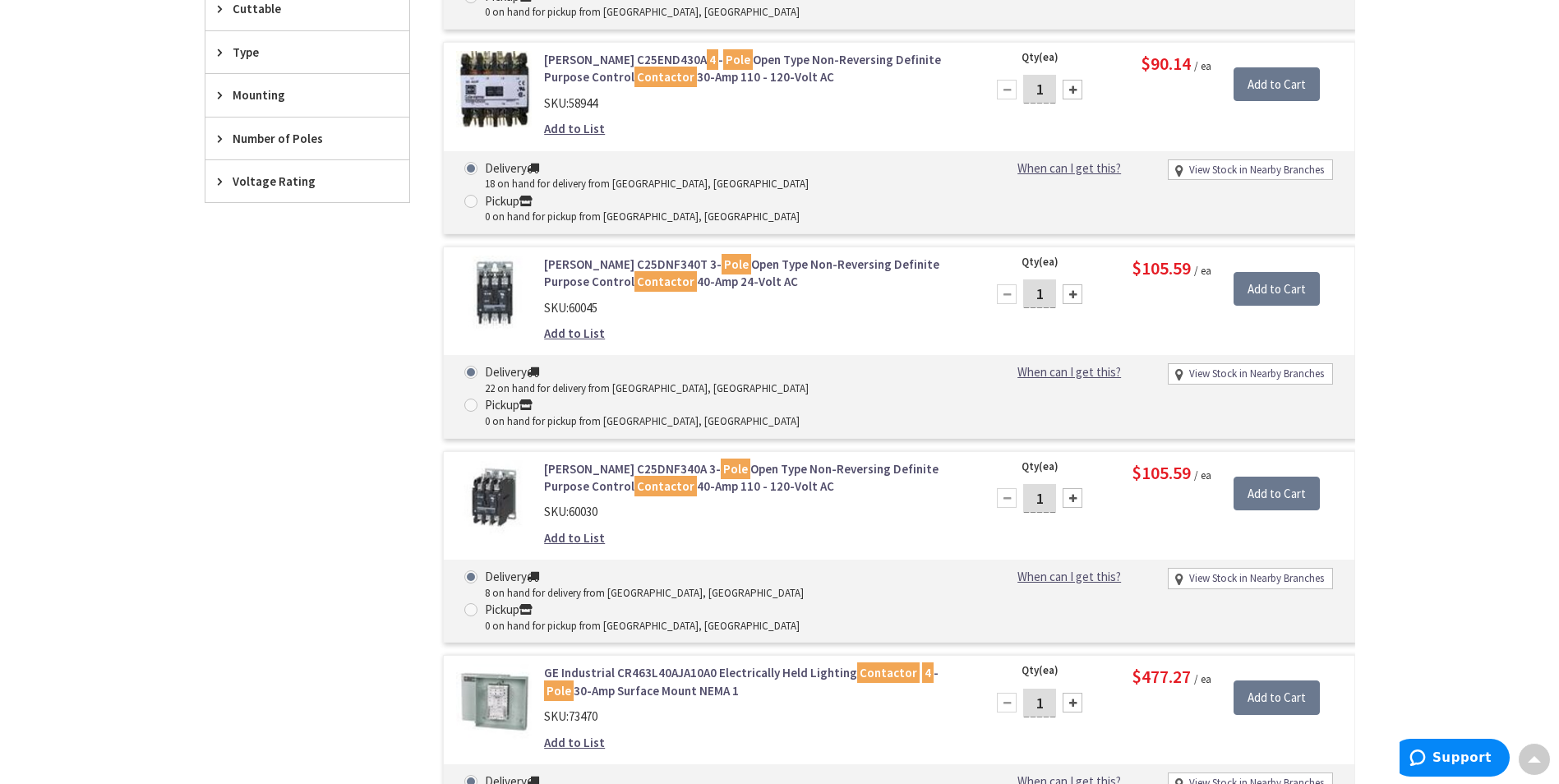
scroll to position [657, 0]
